Goal: Information Seeking & Learning: Learn about a topic

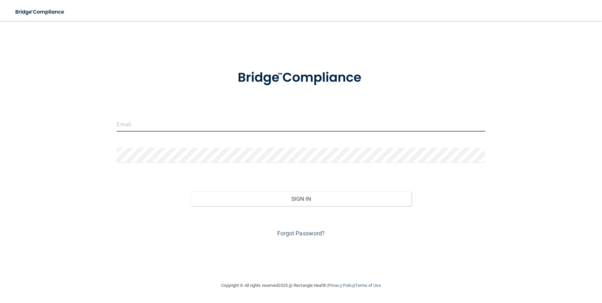
click at [184, 124] on input "email" at bounding box center [301, 124] width 368 height 15
click at [190, 120] on input "email" at bounding box center [301, 124] width 368 height 15
type input "[EMAIL_ADDRESS][DOMAIN_NAME]"
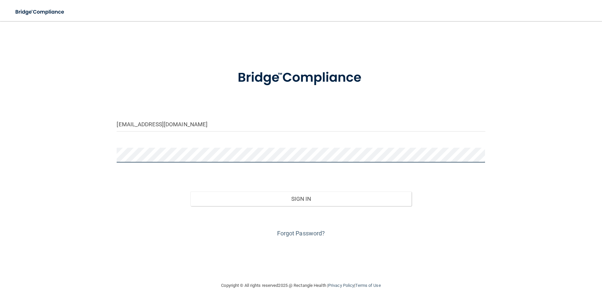
click at [190, 191] on button "Sign In" at bounding box center [300, 198] width 221 height 14
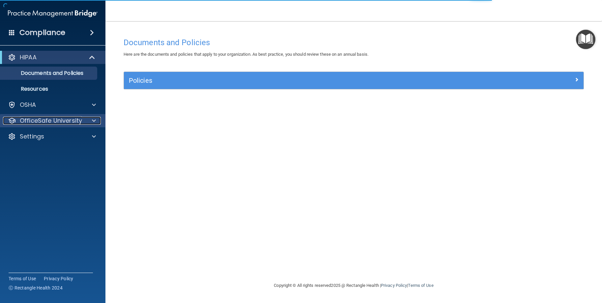
click at [31, 119] on p "OfficeSafe University" at bounding box center [51, 121] width 62 height 8
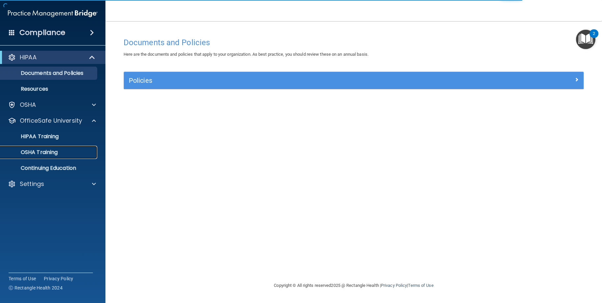
click at [32, 149] on p "OSHA Training" at bounding box center [30, 152] width 53 height 7
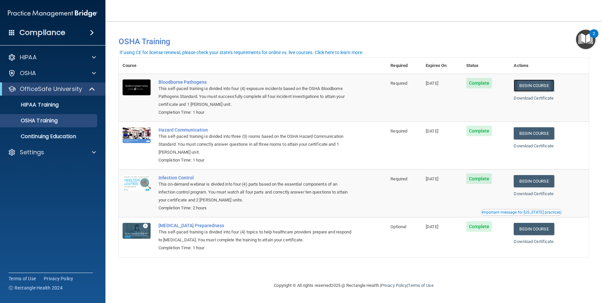
click at [539, 86] on link "Begin Course" at bounding box center [534, 85] width 40 height 12
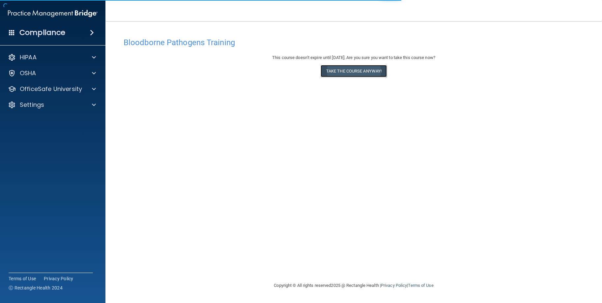
click at [368, 67] on button "Take the course anyway!" at bounding box center [354, 71] width 66 height 12
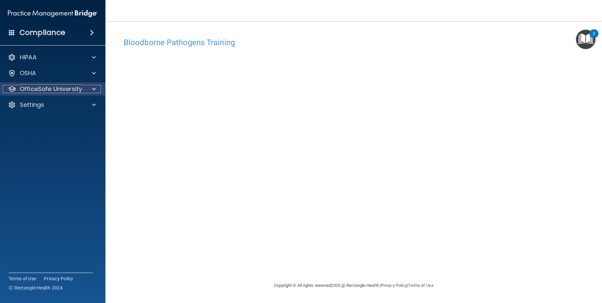
click at [59, 90] on p "OfficeSafe University" at bounding box center [51, 89] width 62 height 8
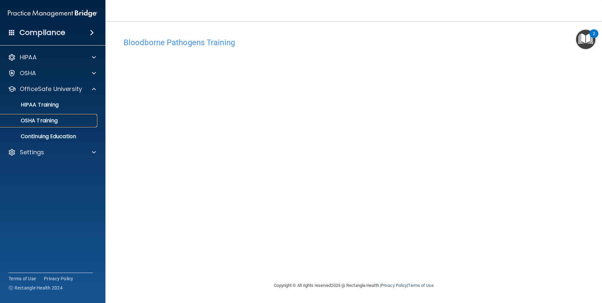
click at [55, 120] on p "OSHA Training" at bounding box center [30, 120] width 53 height 7
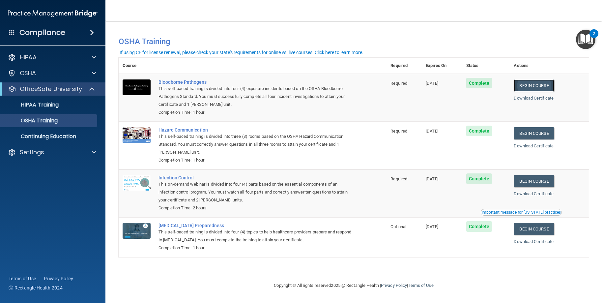
click at [532, 84] on link "Begin Course" at bounding box center [534, 85] width 40 height 12
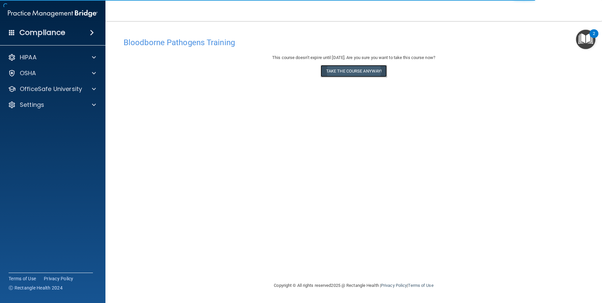
click at [352, 71] on button "Take the course anyway!" at bounding box center [354, 71] width 66 height 12
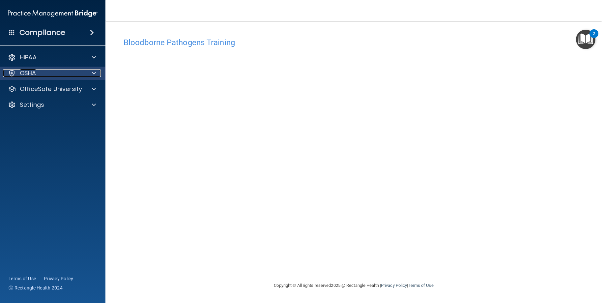
click at [43, 74] on div "OSHA" at bounding box center [44, 73] width 82 height 8
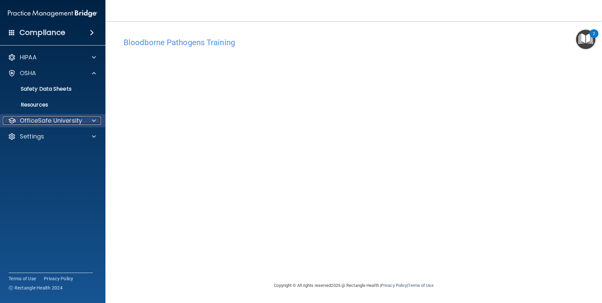
click at [41, 123] on p "OfficeSafe University" at bounding box center [51, 121] width 62 height 8
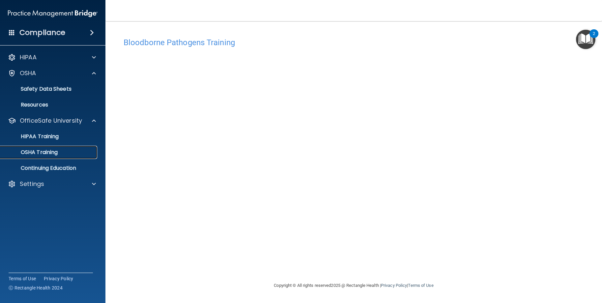
click at [40, 151] on p "OSHA Training" at bounding box center [30, 152] width 53 height 7
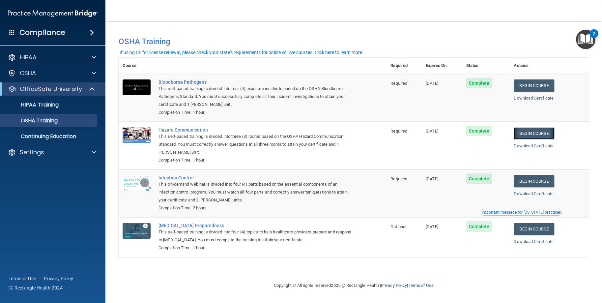
click at [534, 134] on link "Begin Course" at bounding box center [534, 133] width 40 height 12
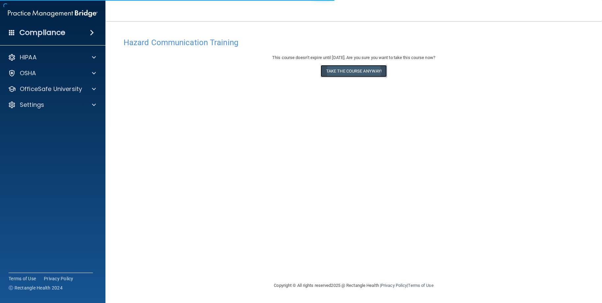
click at [345, 67] on button "Take the course anyway!" at bounding box center [354, 71] width 66 height 12
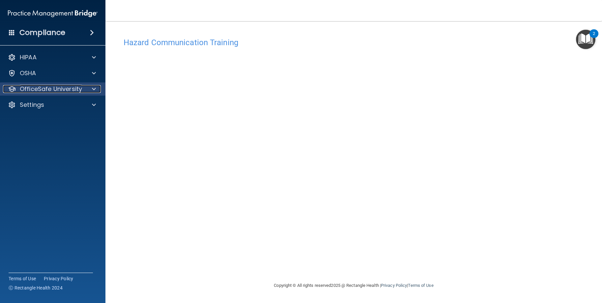
click at [47, 89] on p "OfficeSafe University" at bounding box center [51, 89] width 62 height 8
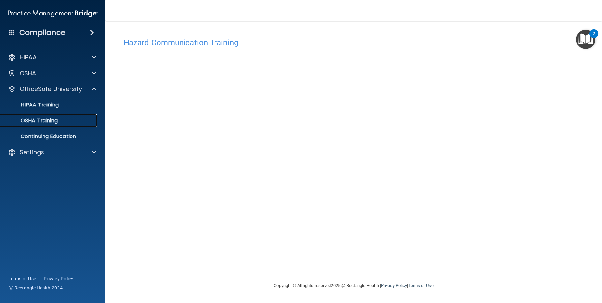
click at [43, 120] on p "OSHA Training" at bounding box center [30, 120] width 53 height 7
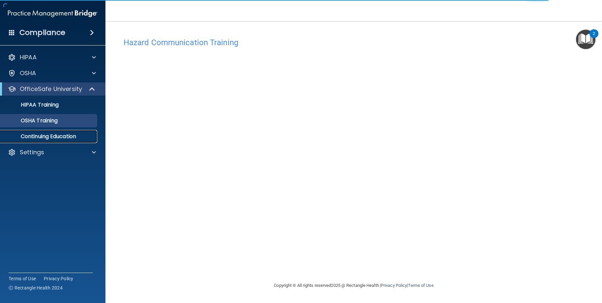
click at [72, 138] on p "Continuing Education" at bounding box center [49, 136] width 90 height 7
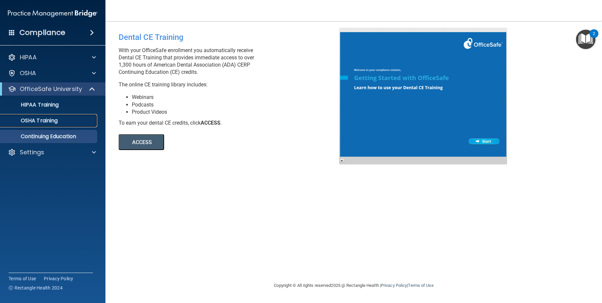
click at [43, 123] on p "OSHA Training" at bounding box center [30, 120] width 53 height 7
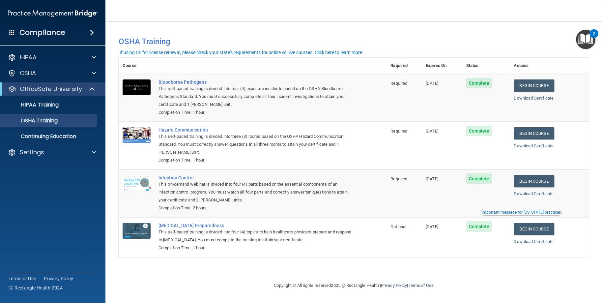
click at [563, 181] on div "Begin Course" at bounding box center [549, 181] width 71 height 12
click at [550, 181] on link "Begin Course" at bounding box center [534, 181] width 40 height 12
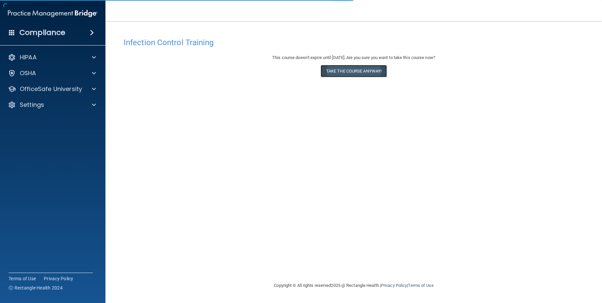
click at [333, 75] on button "Take the course anyway!" at bounding box center [354, 71] width 66 height 12
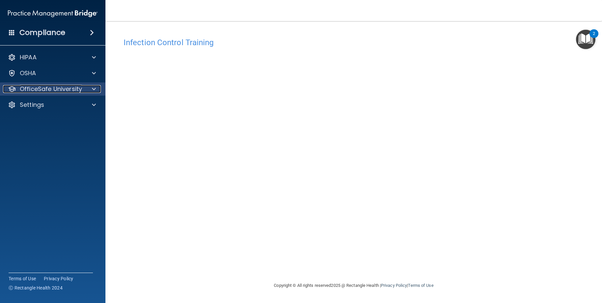
click at [44, 86] on p "OfficeSafe University" at bounding box center [51, 89] width 62 height 8
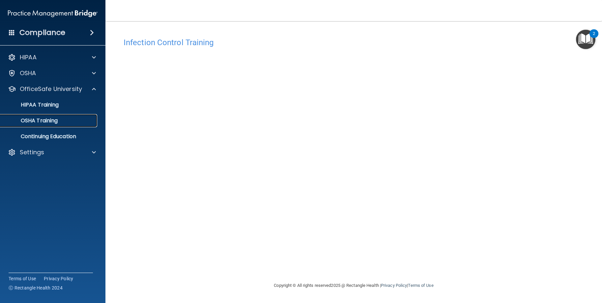
click at [37, 121] on p "OSHA Training" at bounding box center [30, 120] width 53 height 7
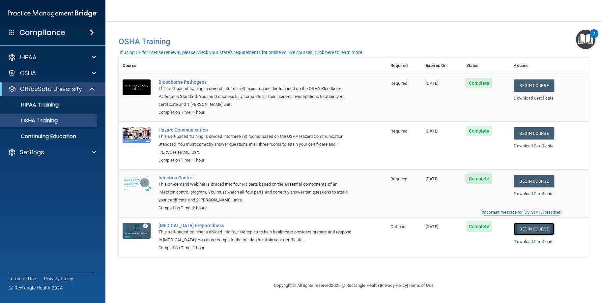
click at [534, 229] on link "Begin Course" at bounding box center [534, 229] width 40 height 12
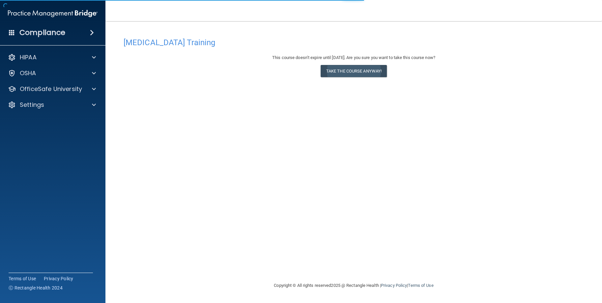
click at [344, 79] on div "This course doesn’t expire until [DATE]. Are you sure you want to take this cou…" at bounding box center [354, 67] width 460 height 27
click at [344, 74] on button "Take the course anyway!" at bounding box center [354, 71] width 66 height 12
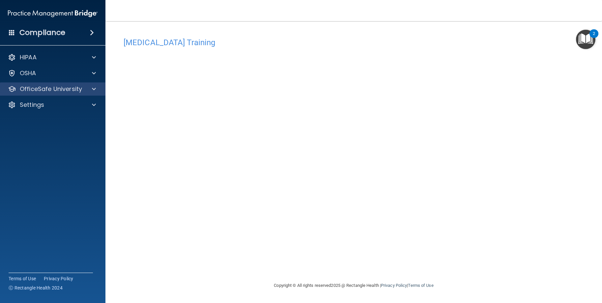
click at [42, 94] on div "OfficeSafe University" at bounding box center [53, 88] width 106 height 13
click at [34, 88] on p "OfficeSafe University" at bounding box center [51, 89] width 62 height 8
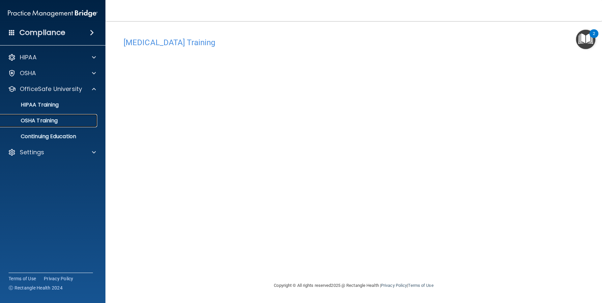
click at [40, 118] on p "OSHA Training" at bounding box center [30, 120] width 53 height 7
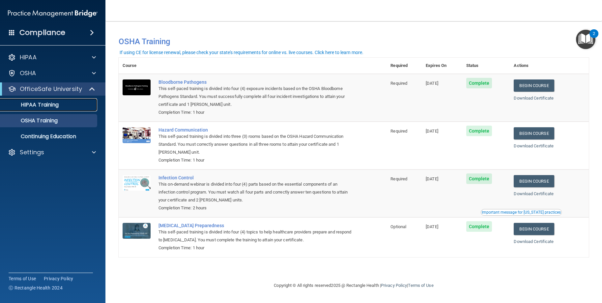
click at [35, 105] on p "HIPAA Training" at bounding box center [31, 104] width 54 height 7
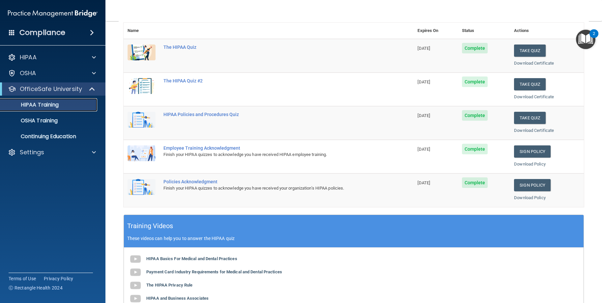
scroll to position [62, 0]
